Goal: Task Accomplishment & Management: Manage account settings

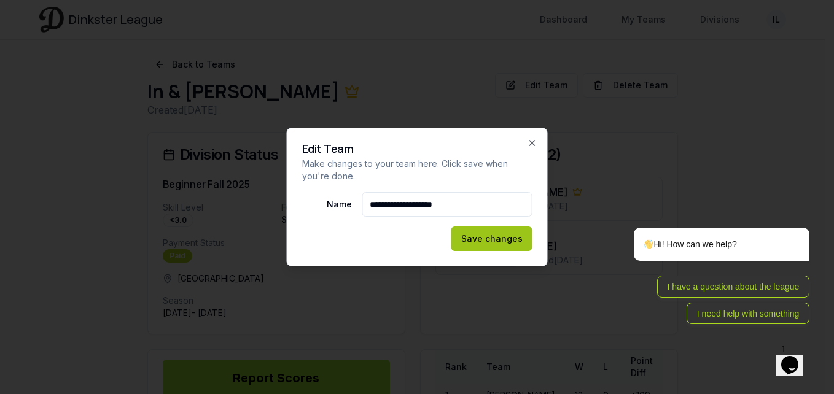
click at [508, 236] on button "Save changes" at bounding box center [491, 239] width 81 height 25
click at [504, 238] on button "Save changes" at bounding box center [491, 239] width 81 height 25
click at [530, 142] on icon "button" at bounding box center [532, 143] width 5 height 5
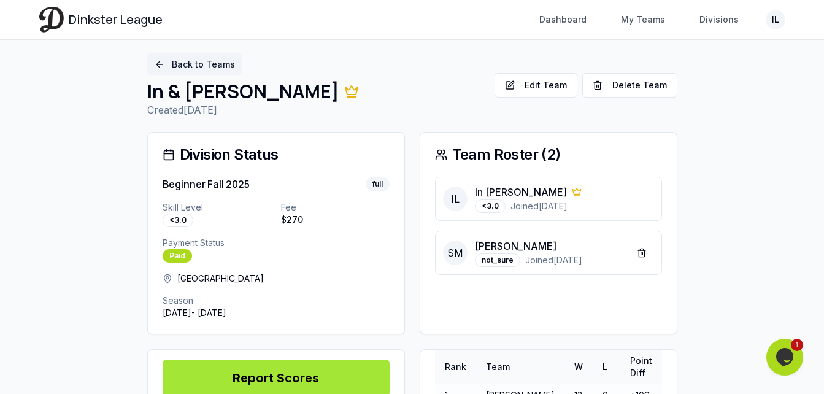
click at [159, 62] on link "Back to Teams" at bounding box center [194, 64] width 95 height 22
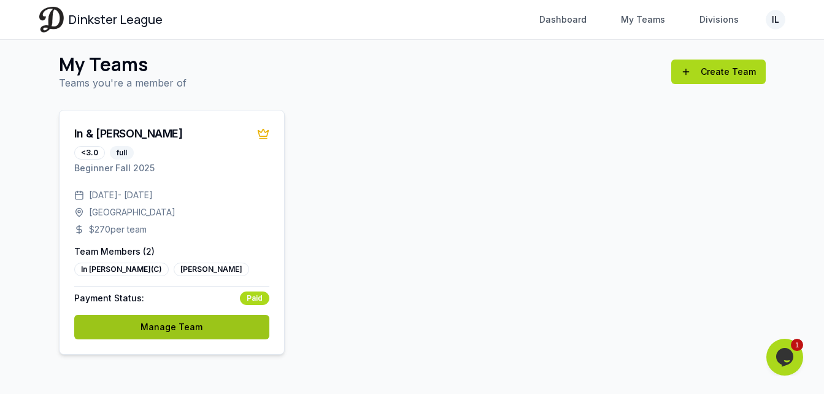
click at [173, 333] on link "Manage Team" at bounding box center [171, 327] width 195 height 25
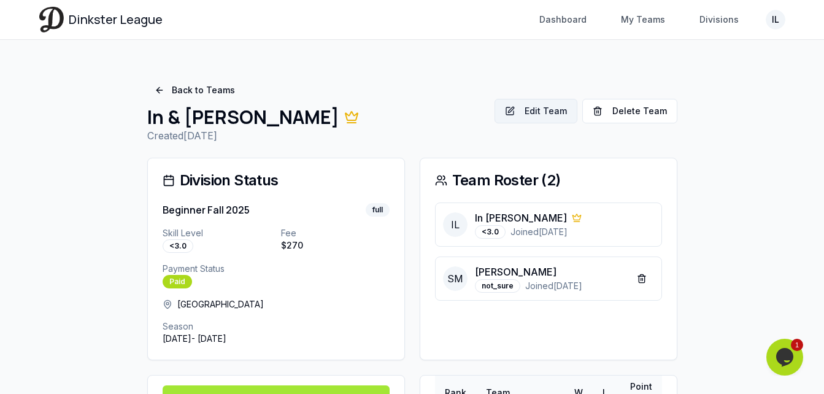
click at [545, 116] on button "Edit Team" at bounding box center [536, 111] width 83 height 25
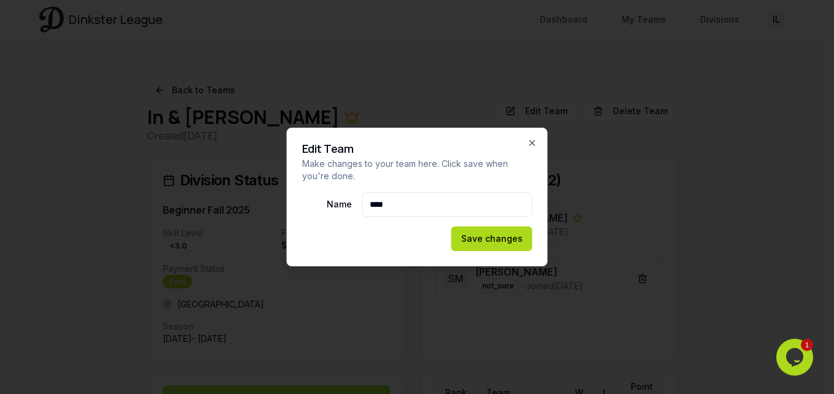
type input "**********"
click at [482, 243] on button "Save changes" at bounding box center [491, 239] width 81 height 25
click at [489, 234] on button "Save changes" at bounding box center [491, 239] width 81 height 25
click at [530, 143] on icon "button" at bounding box center [532, 143] width 10 height 10
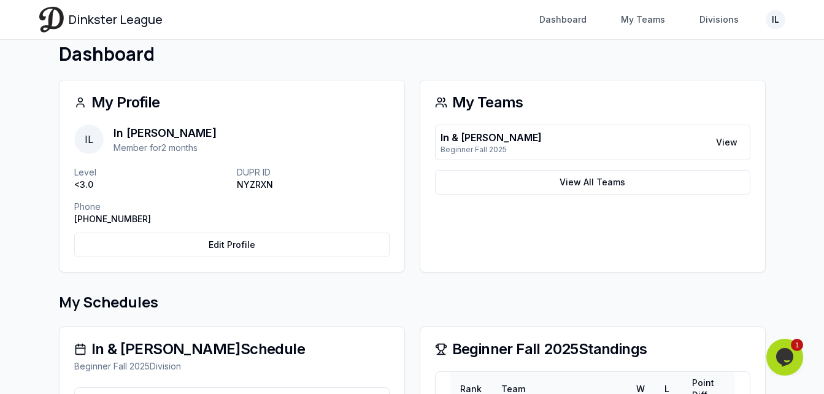
scroll to position [4, 0]
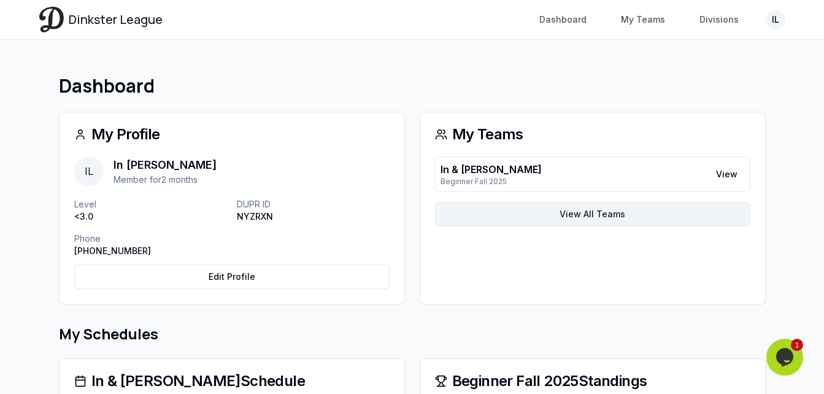
click at [588, 212] on link "View All Teams" at bounding box center [593, 214] width 316 height 25
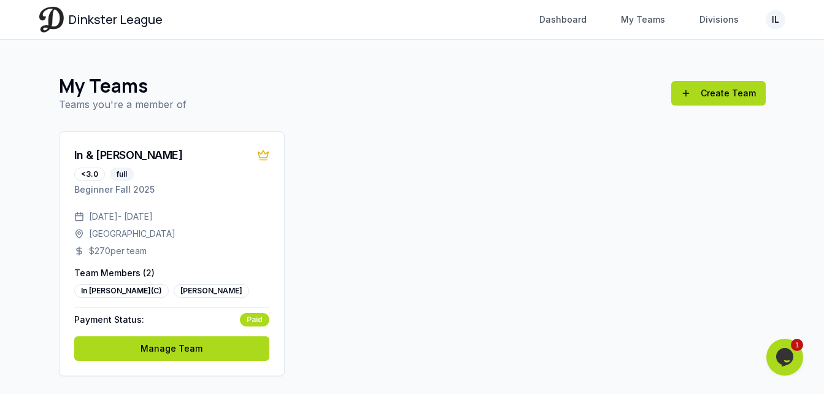
scroll to position [26, 0]
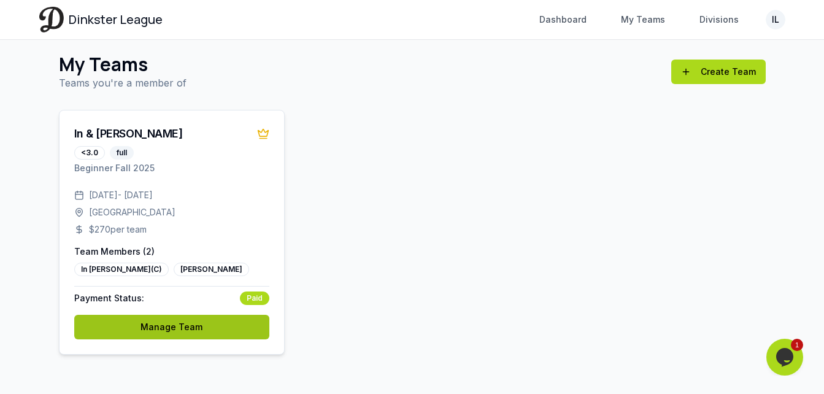
click at [141, 329] on link "Manage Team" at bounding box center [171, 327] width 195 height 25
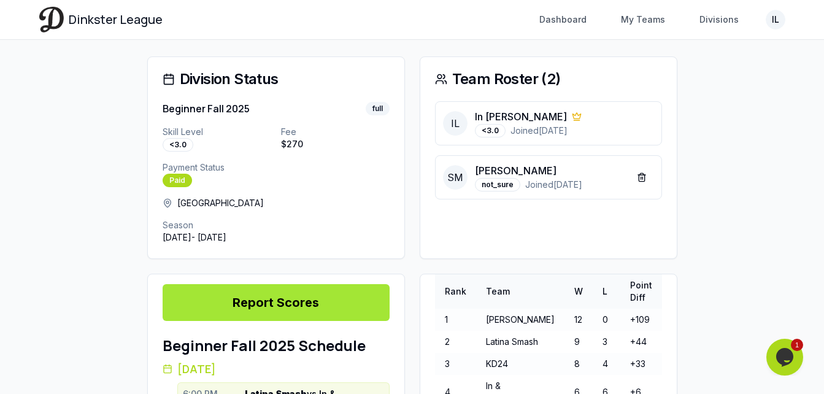
scroll to position [58, 0]
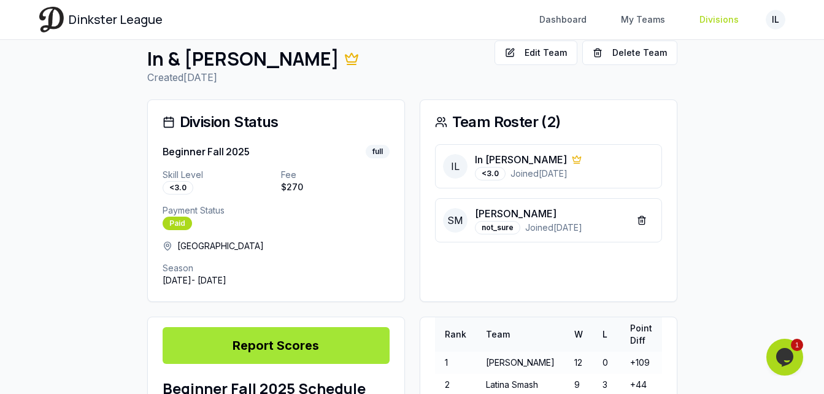
click at [730, 20] on link "Divisions" at bounding box center [719, 20] width 54 height 22
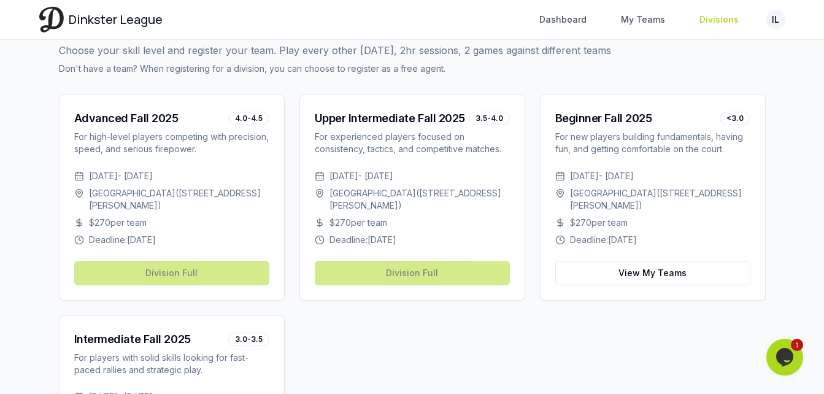
click at [729, 26] on link "Divisions" at bounding box center [719, 20] width 54 height 22
click at [648, 21] on link "My Teams" at bounding box center [643, 20] width 59 height 22
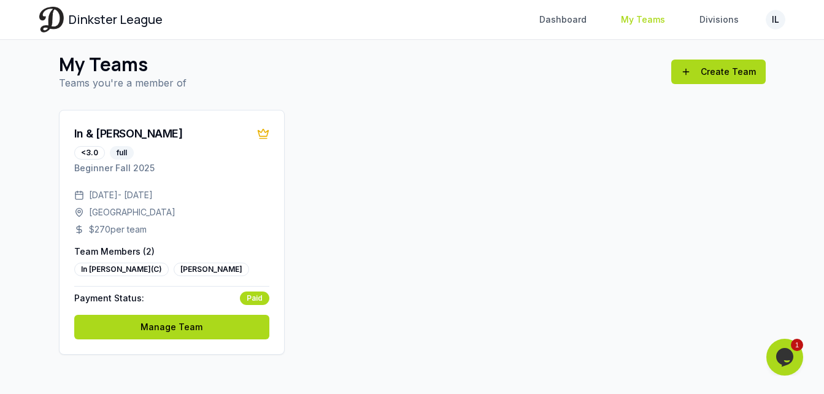
scroll to position [26, 0]
click at [564, 20] on link "Dashboard" at bounding box center [563, 20] width 62 height 22
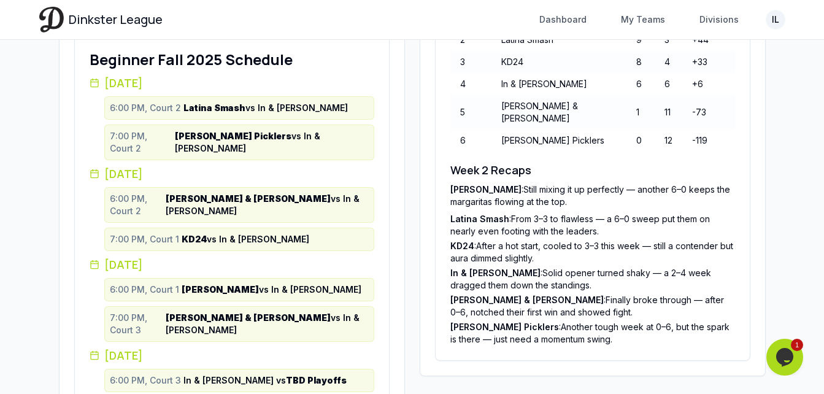
scroll to position [495, 0]
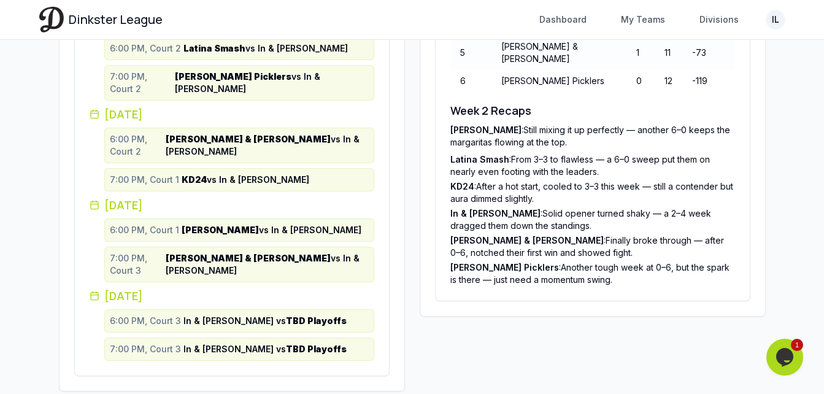
drag, startPoint x: 306, startPoint y: 338, endPoint x: 274, endPoint y: 282, distance: 64.0
click at [276, 315] on span "In & [PERSON_NAME] vs TBD Playoffs" at bounding box center [265, 321] width 163 height 12
click at [286, 316] on strong "TBD Playoffs" at bounding box center [316, 321] width 61 height 10
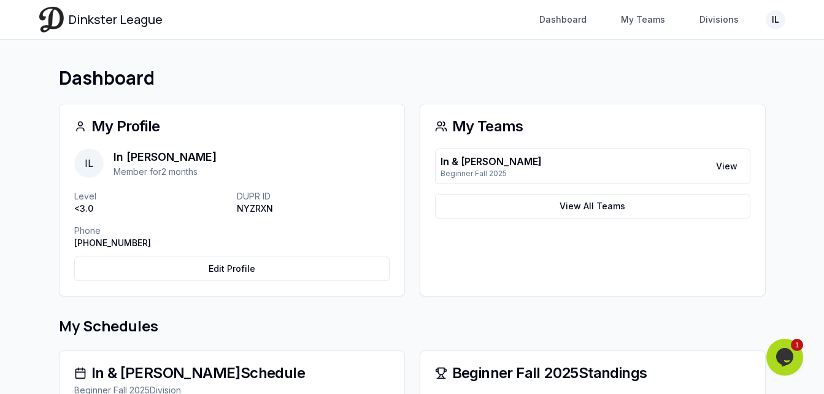
scroll to position [4, 0]
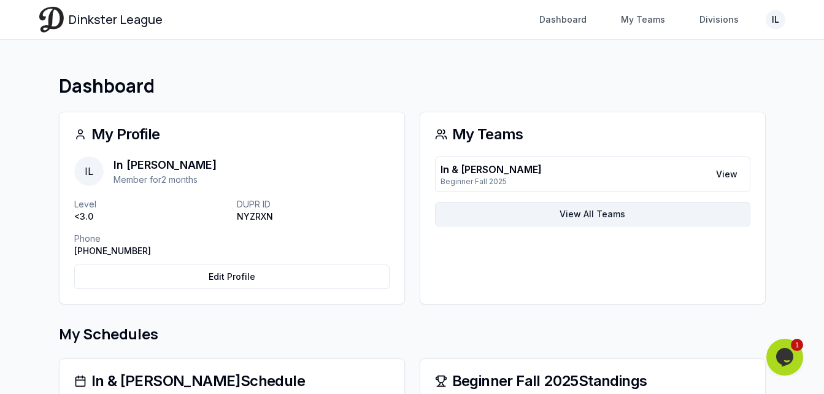
click at [539, 215] on link "View All Teams" at bounding box center [593, 214] width 316 height 25
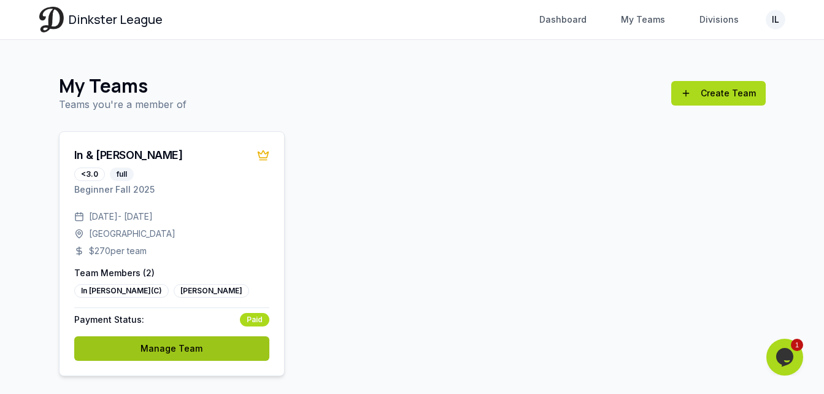
click at [170, 341] on link "Manage Team" at bounding box center [171, 348] width 195 height 25
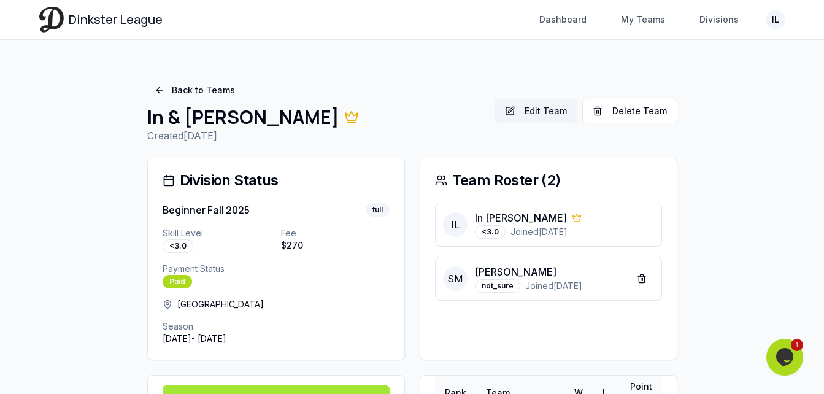
click at [518, 112] on button "Edit Team" at bounding box center [536, 111] width 83 height 25
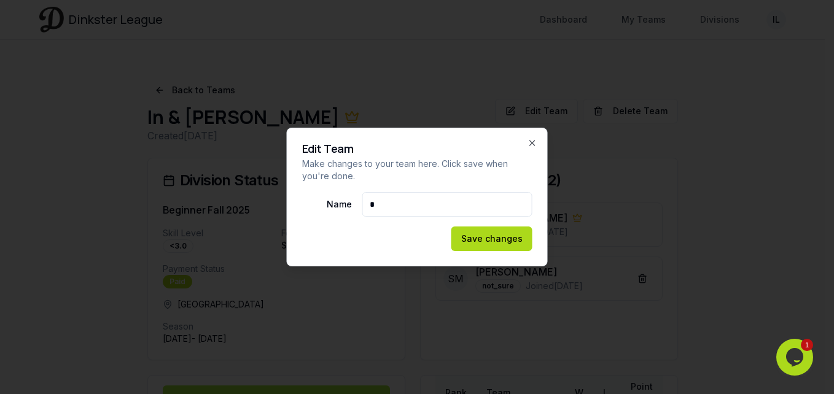
type input "**********"
click at [489, 234] on button "Save changes" at bounding box center [491, 239] width 81 height 25
click at [498, 236] on button "Save changes" at bounding box center [491, 239] width 81 height 25
click at [497, 237] on button "Save changes" at bounding box center [491, 239] width 81 height 25
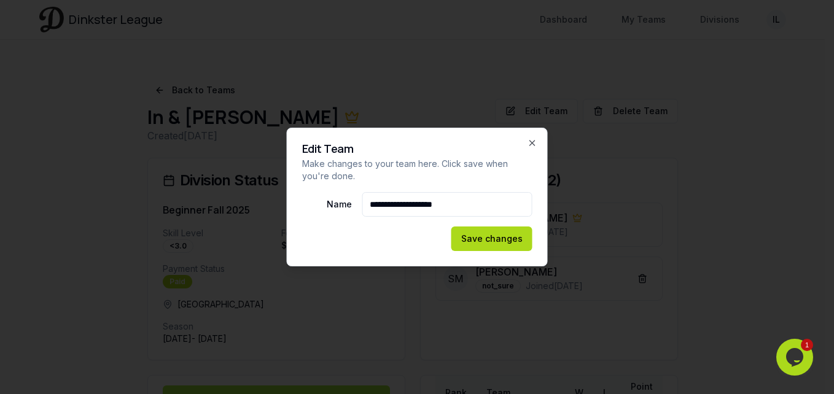
click at [497, 237] on div "Save changes" at bounding box center [417, 239] width 230 height 25
click at [497, 237] on button "Save changes" at bounding box center [491, 239] width 81 height 25
click at [497, 237] on button "Saving..." at bounding box center [504, 239] width 56 height 25
click at [497, 237] on div "Saving..." at bounding box center [417, 239] width 230 height 25
click at [497, 237] on button "Save changes" at bounding box center [491, 239] width 81 height 25
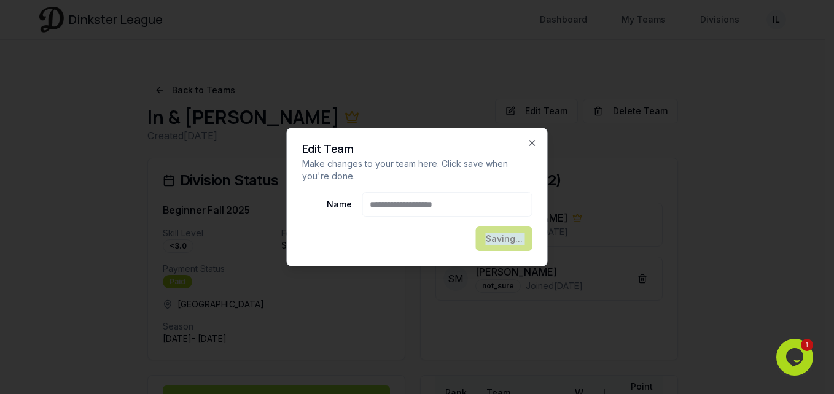
click at [497, 237] on div "Saving..." at bounding box center [417, 239] width 230 height 25
click at [497, 237] on button "Save changes" at bounding box center [491, 239] width 81 height 25
click at [497, 237] on div "Saving..." at bounding box center [417, 239] width 230 height 25
click at [497, 237] on button "Saving..." at bounding box center [504, 239] width 56 height 25
click at [497, 237] on div "Save changes" at bounding box center [417, 239] width 230 height 25
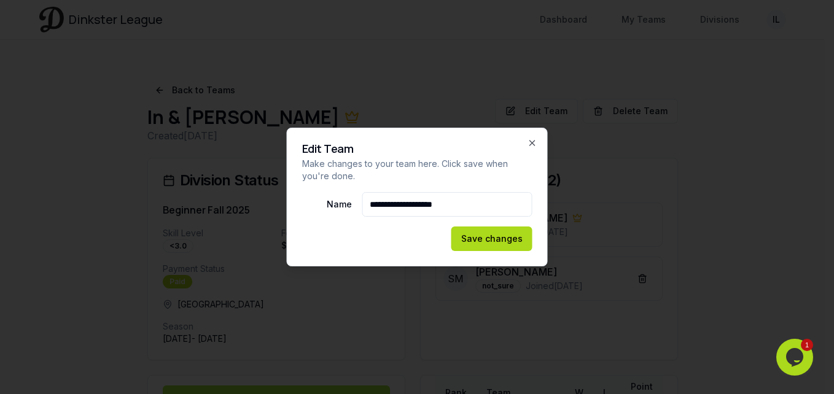
drag, startPoint x: 497, startPoint y: 237, endPoint x: 638, endPoint y: 170, distance: 156.2
click at [638, 170] on div at bounding box center [417, 197] width 834 height 394
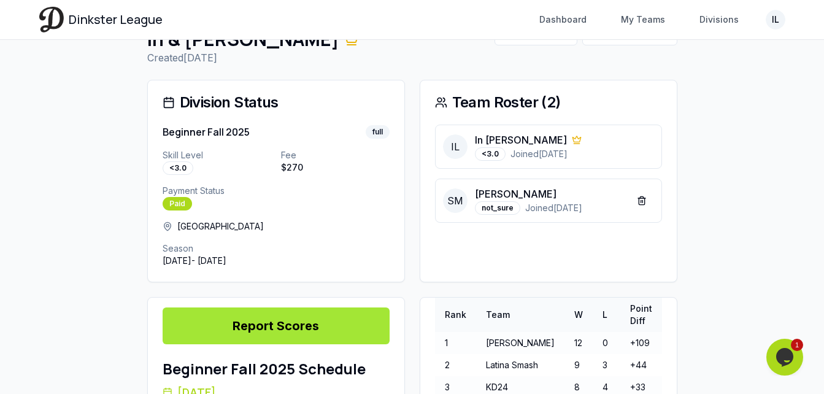
scroll to position [184, 0]
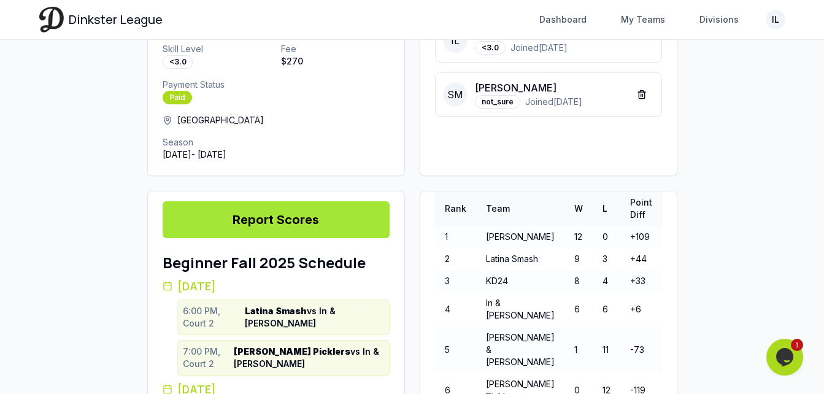
click at [789, 362] on icon "Opens Chat This icon Opens the chat window." at bounding box center [785, 357] width 20 height 20
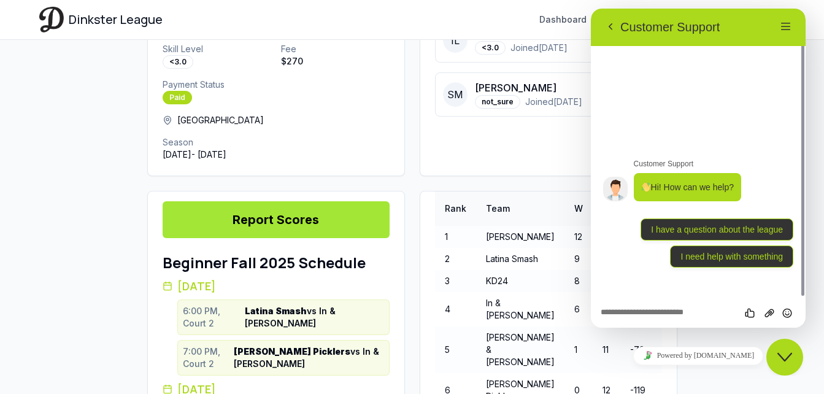
click at [658, 308] on textarea at bounding box center [698, 313] width 195 height 10
type textarea "**********"
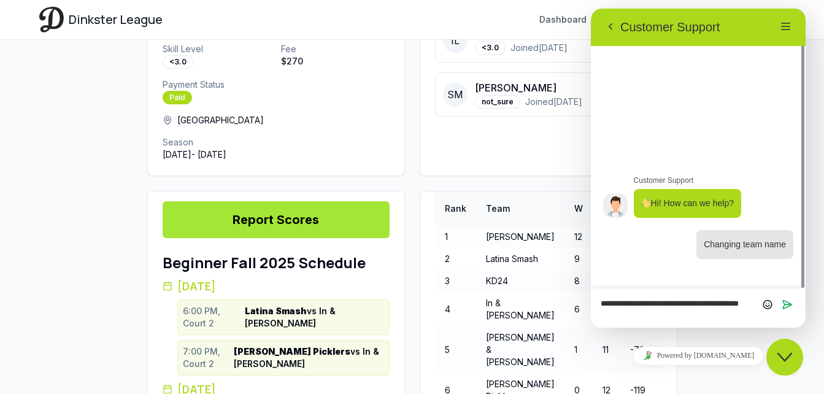
scroll to position [0, 0]
type textarea "**********"
